Goal: Task Accomplishment & Management: Manage account settings

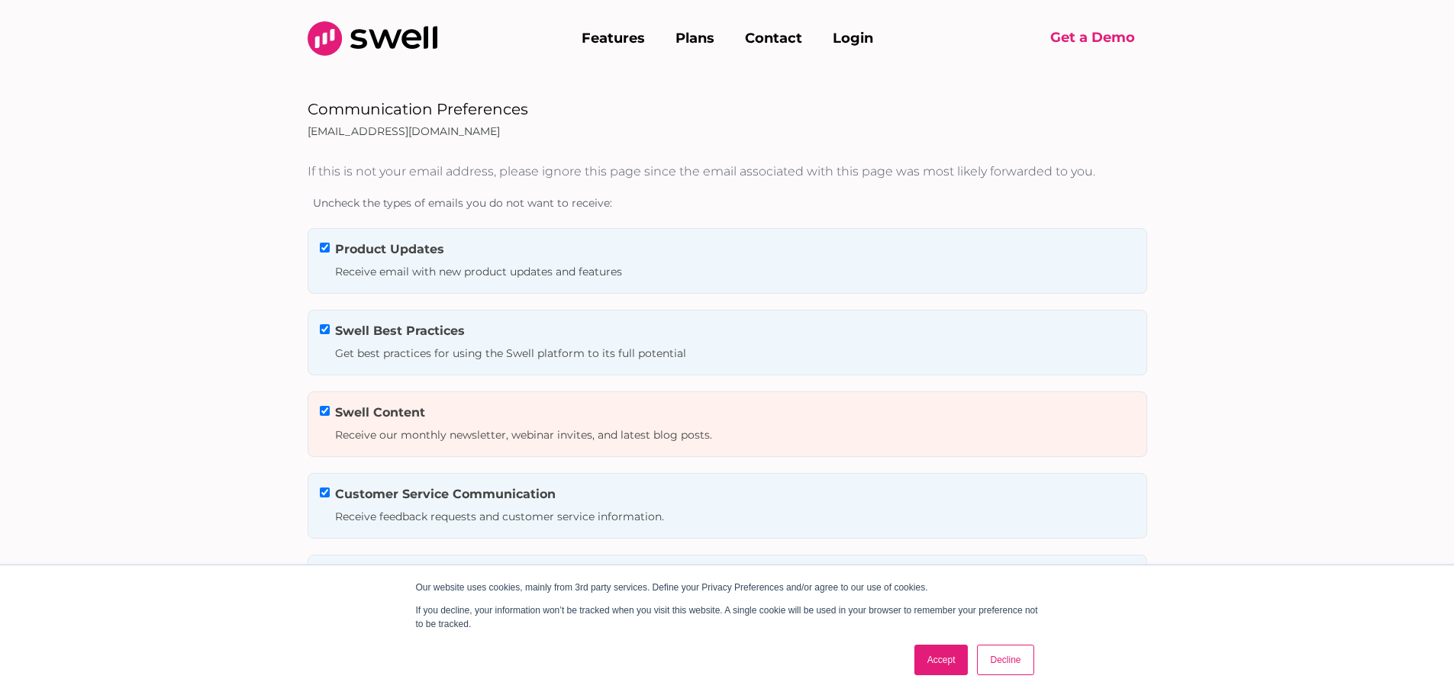
scroll to position [220, 0]
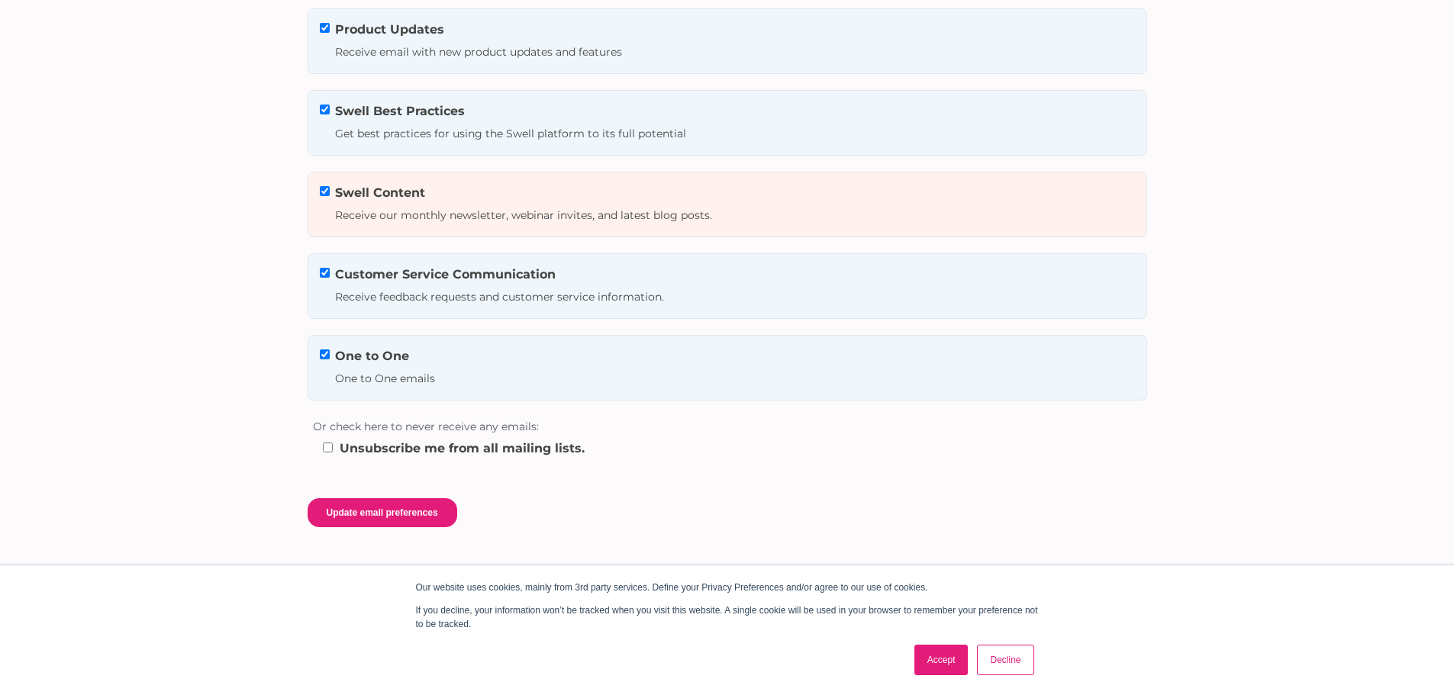
click at [327, 452] on input "Unsubscribe me from all mailing lists." at bounding box center [328, 448] width 10 height 10
checkbox input "true"
checkbox input "false"
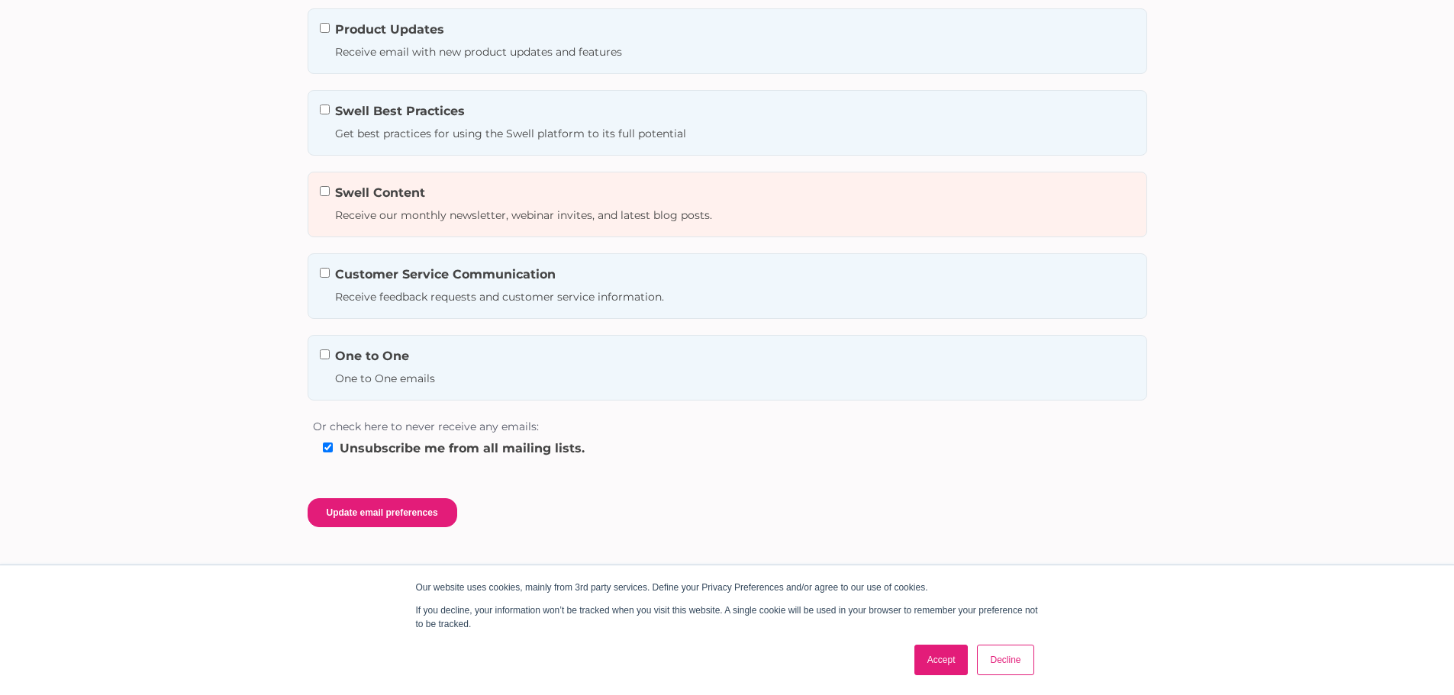
checkbox input "false"
click at [379, 514] on input "Update email preferences" at bounding box center [383, 513] width 150 height 29
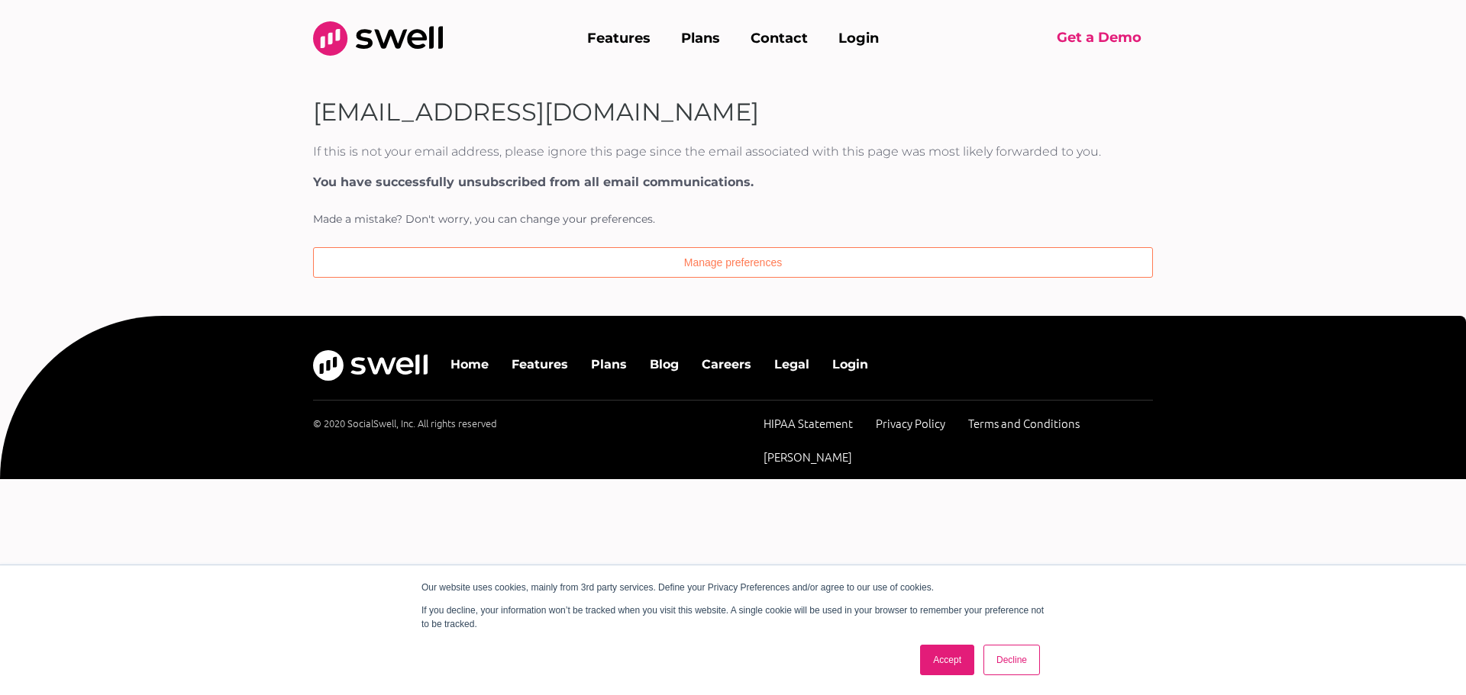
click at [956, 653] on link "Accept" at bounding box center [947, 660] width 54 height 31
